Goal: Navigation & Orientation: Find specific page/section

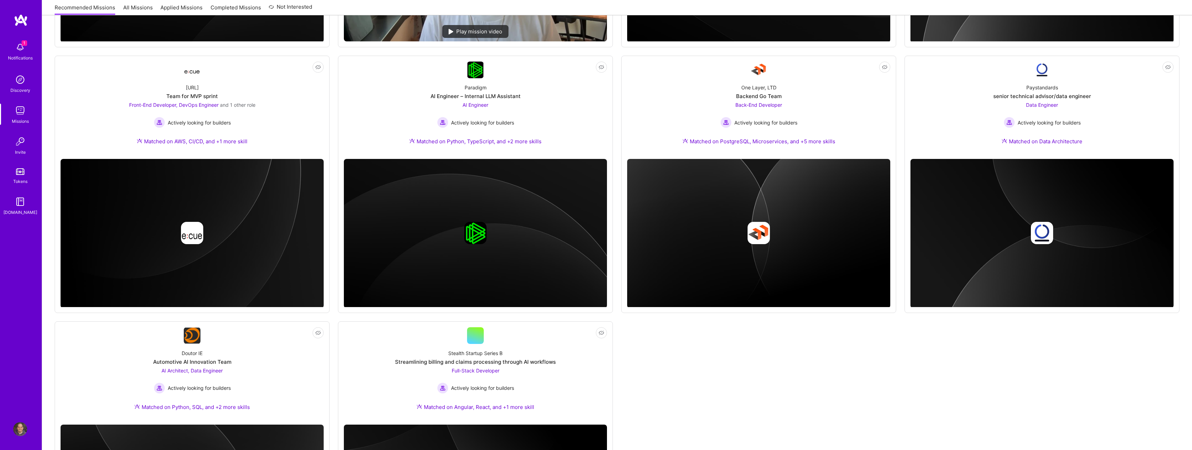
scroll to position [330, 0]
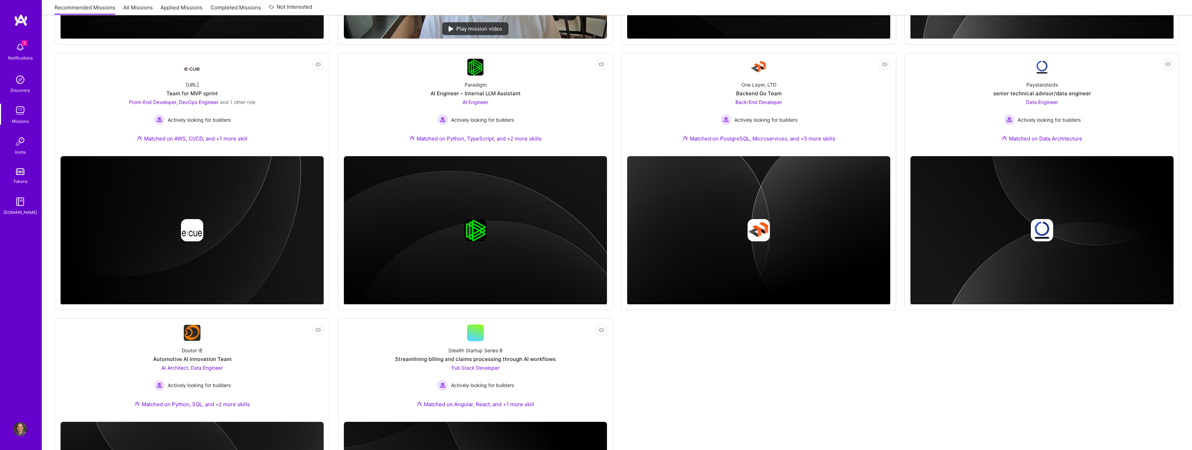
click at [690, 380] on div "Not Interested Kraken Delivery and Migration Agentic Platform AI Engineer Activ…" at bounding box center [617, 181] width 1125 height 788
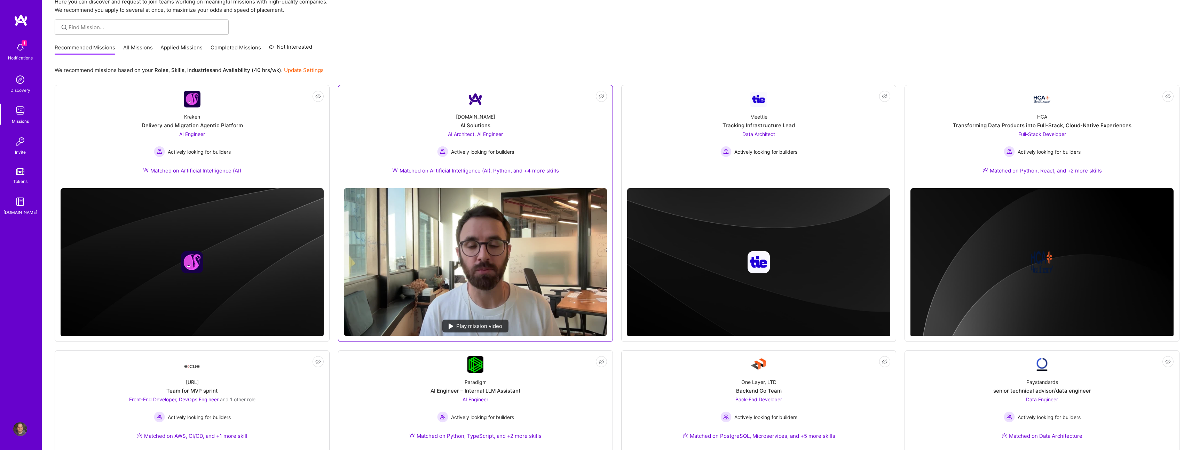
scroll to position [341, 0]
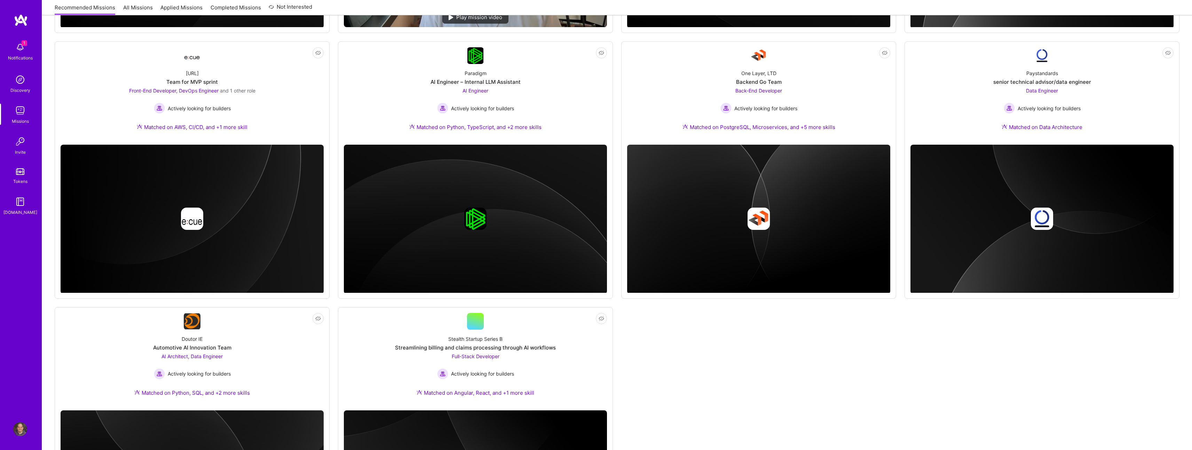
click at [701, 385] on div "Not Interested Kraken Delivery and Migration Agentic Platform AI Engineer Activ…" at bounding box center [617, 170] width 1125 height 788
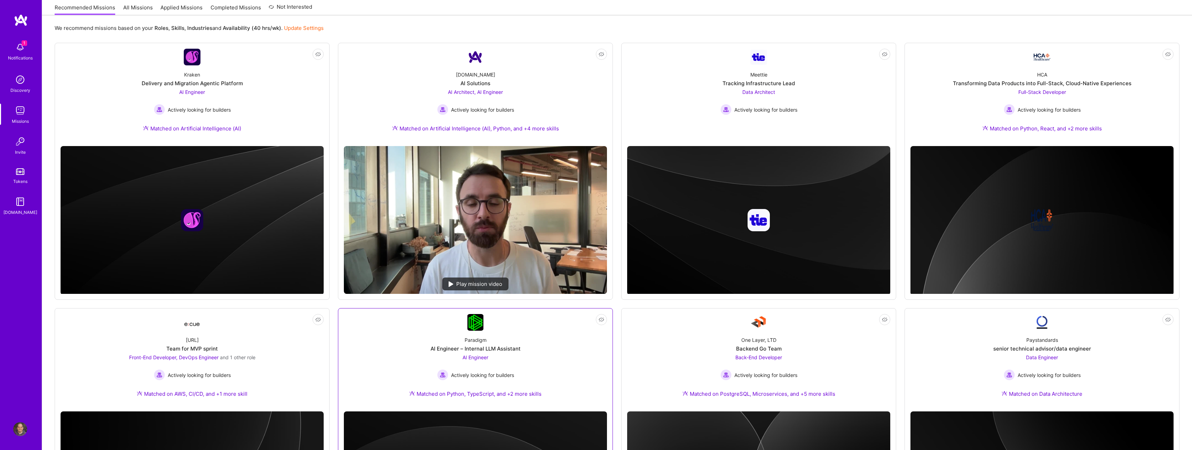
scroll to position [42, 0]
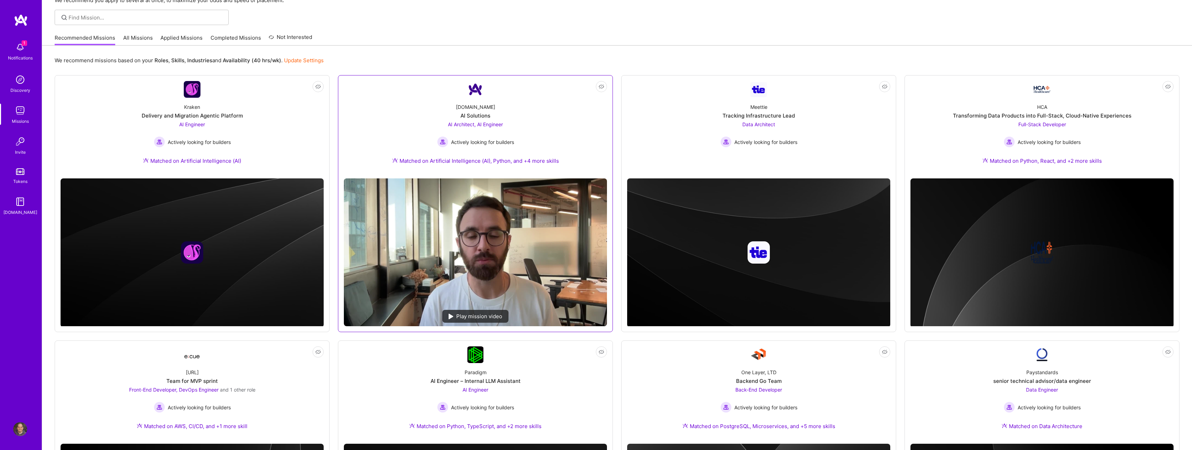
click at [501, 132] on div "AI Architect, AI Engineer Actively looking for builders" at bounding box center [475, 134] width 77 height 27
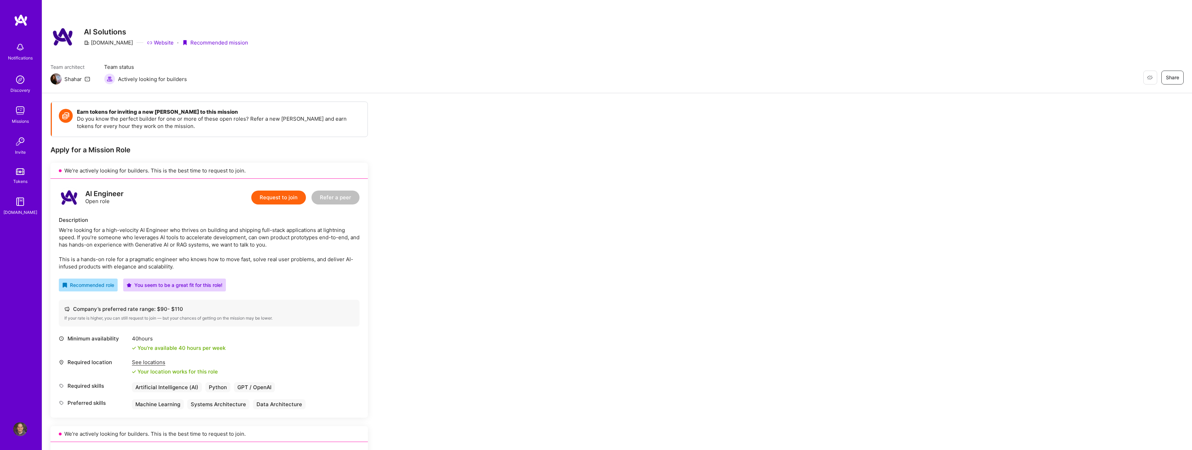
click at [12, 83] on link "Discovery" at bounding box center [20, 83] width 43 height 21
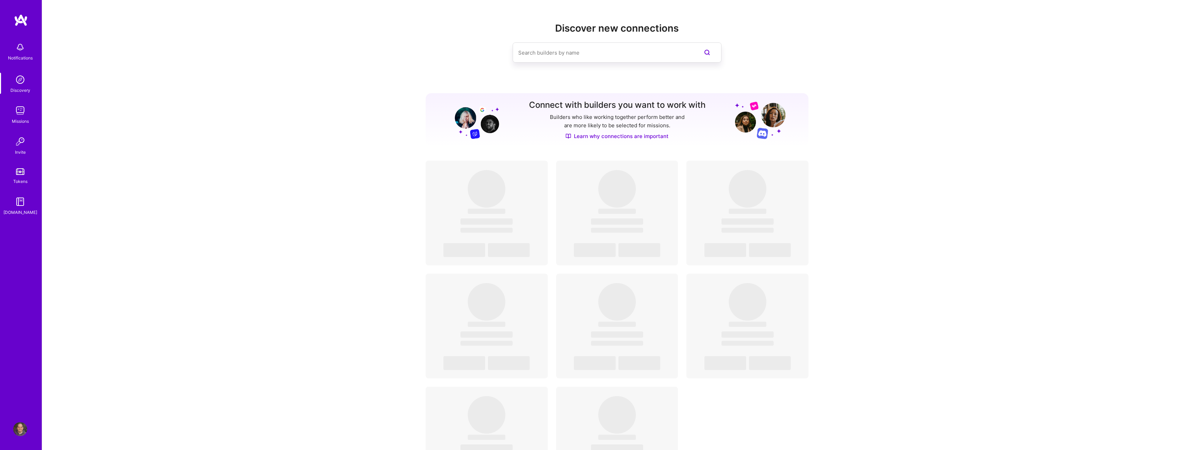
click at [17, 112] on img at bounding box center [20, 111] width 14 height 14
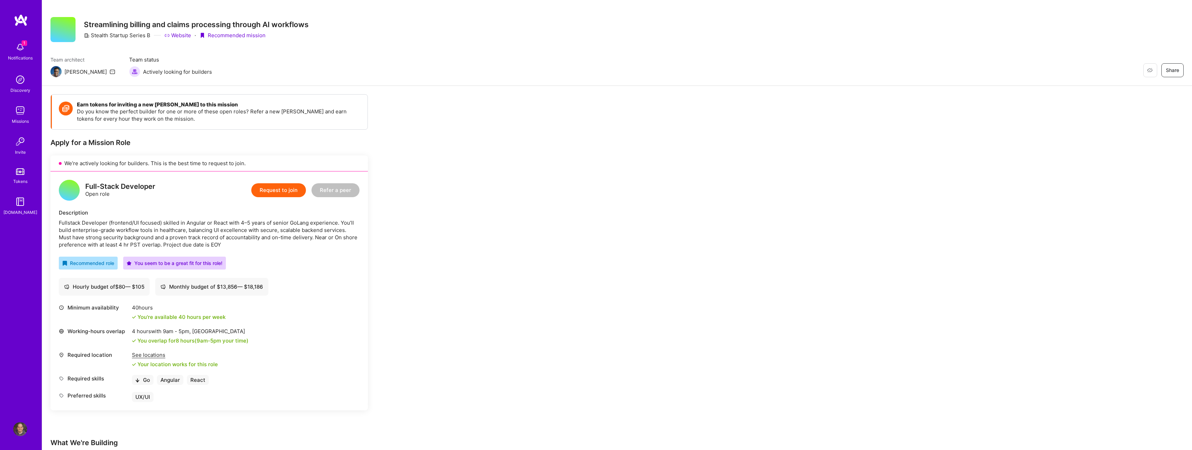
scroll to position [11, 0]
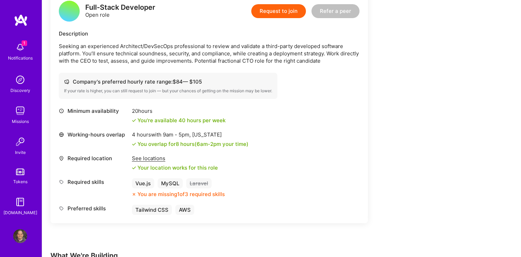
scroll to position [284, 0]
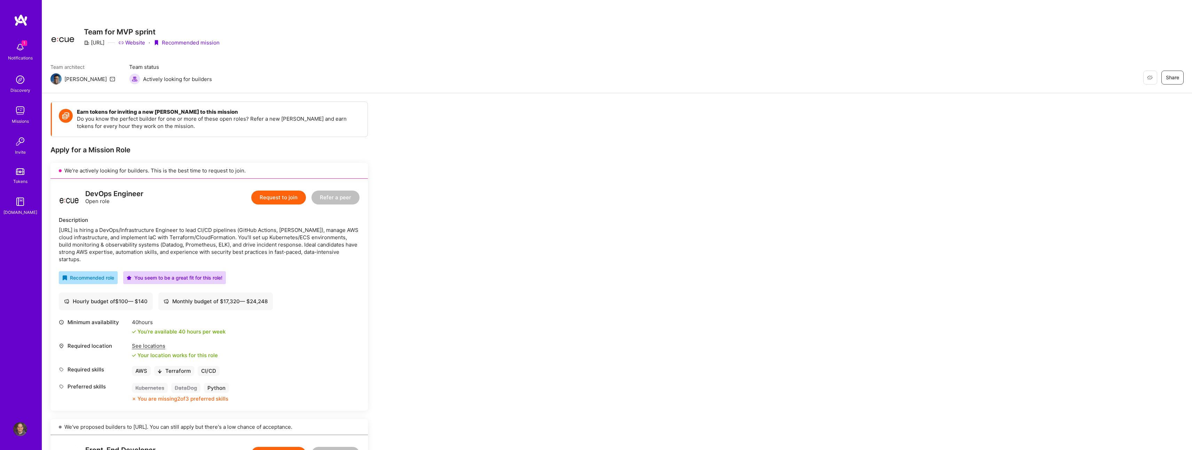
click at [24, 54] on div "Notifications" at bounding box center [20, 57] width 25 height 7
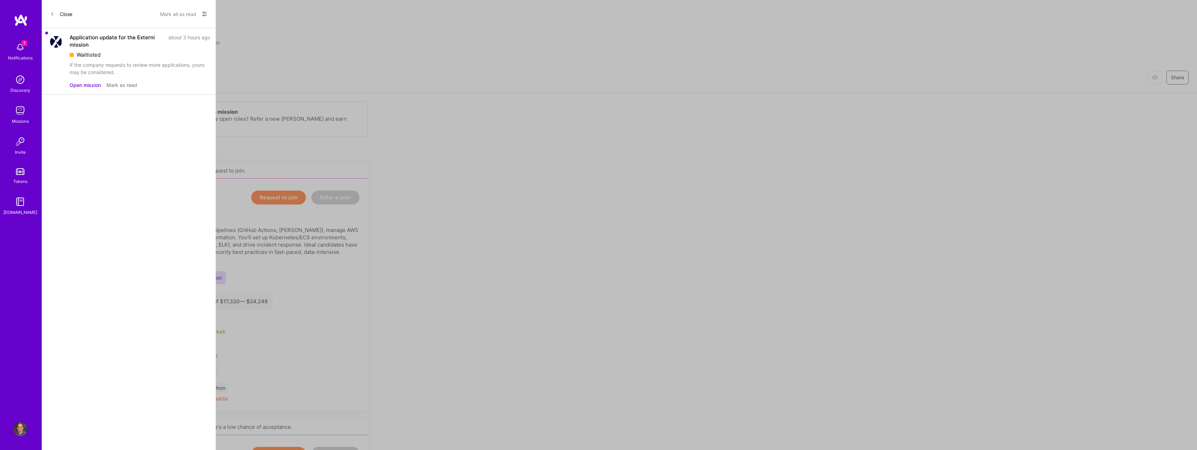
click at [127, 85] on button "Mark as read" at bounding box center [121, 84] width 31 height 7
